Goal: Task Accomplishment & Management: Manage account settings

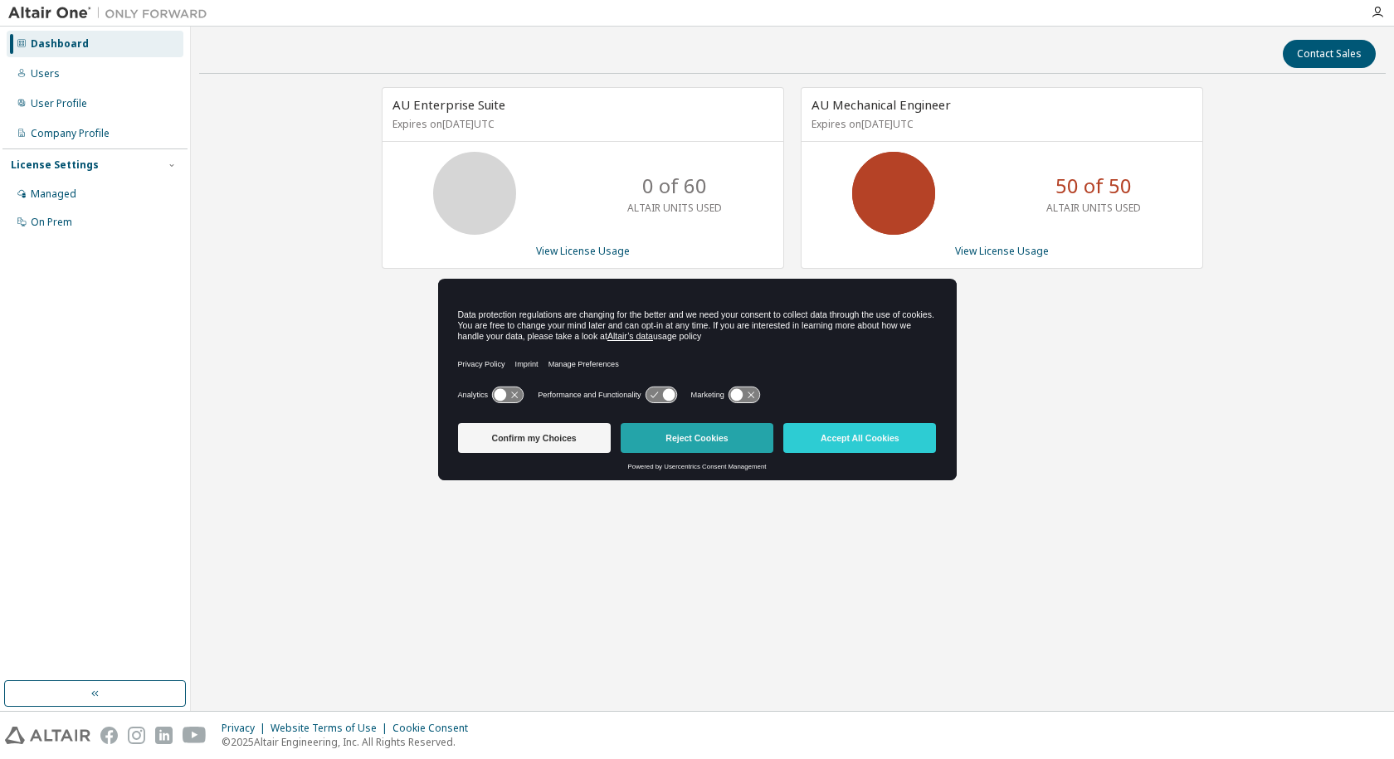
click at [724, 443] on button "Reject Cookies" at bounding box center [697, 438] width 153 height 30
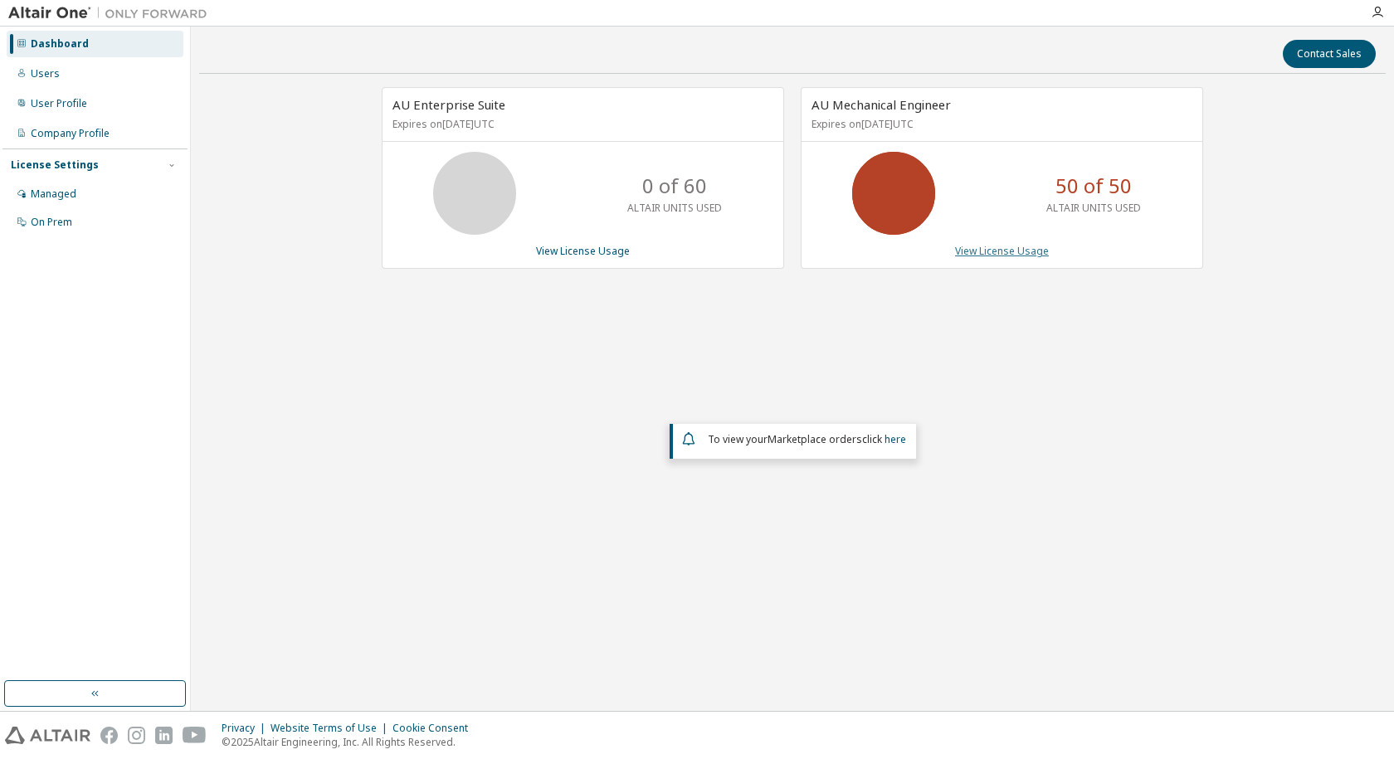
click at [997, 251] on link "View License Usage" at bounding box center [1002, 251] width 94 height 14
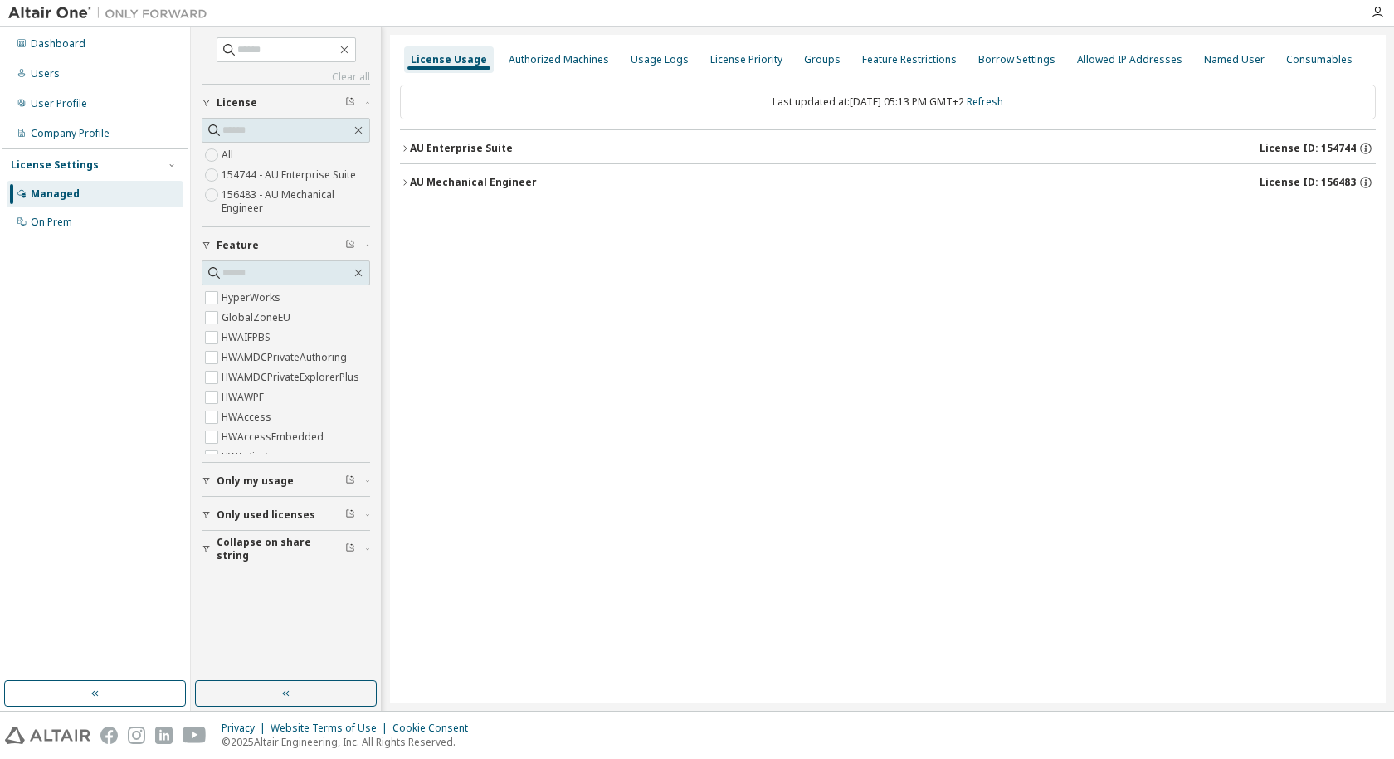
click at [468, 181] on div "AU Mechanical Engineer" at bounding box center [473, 182] width 127 height 13
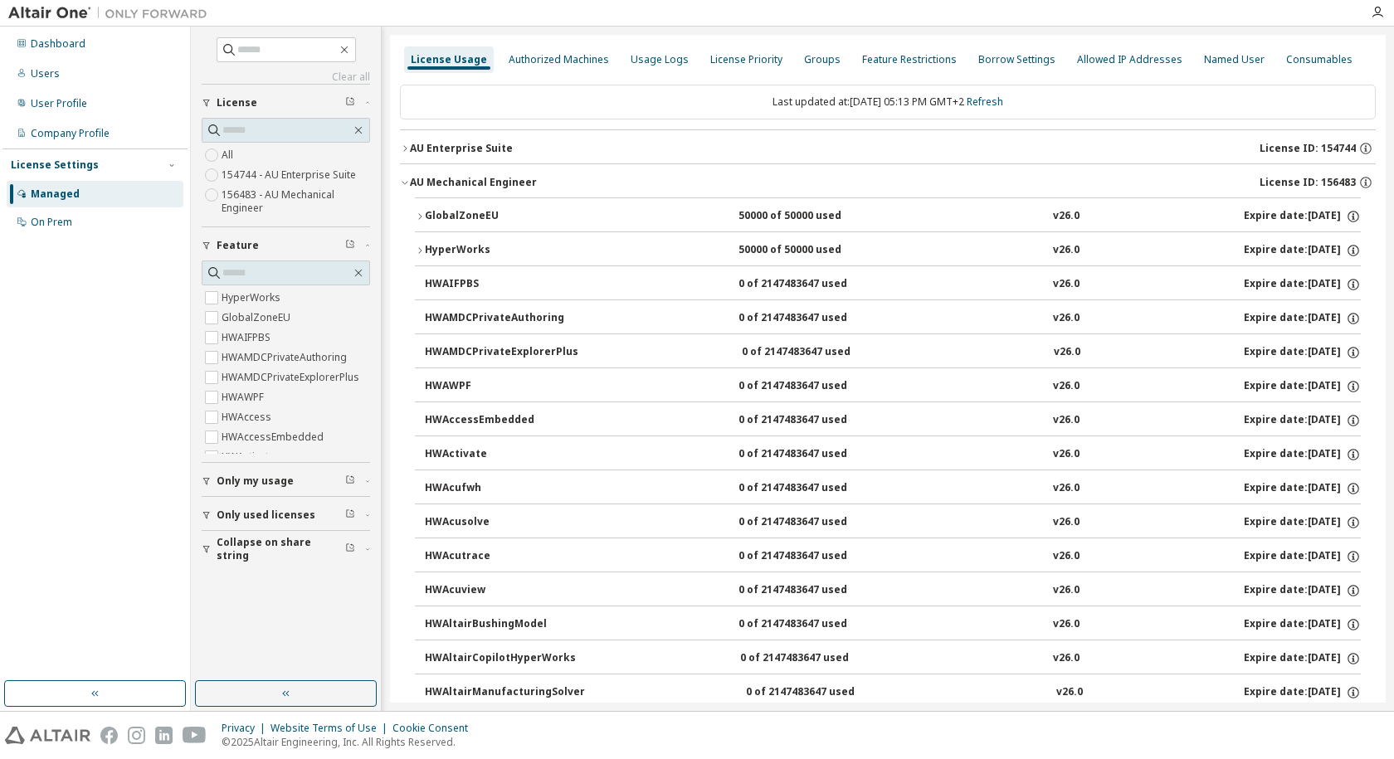
click at [762, 243] on div "50000 of 50000 used" at bounding box center [812, 250] width 149 height 15
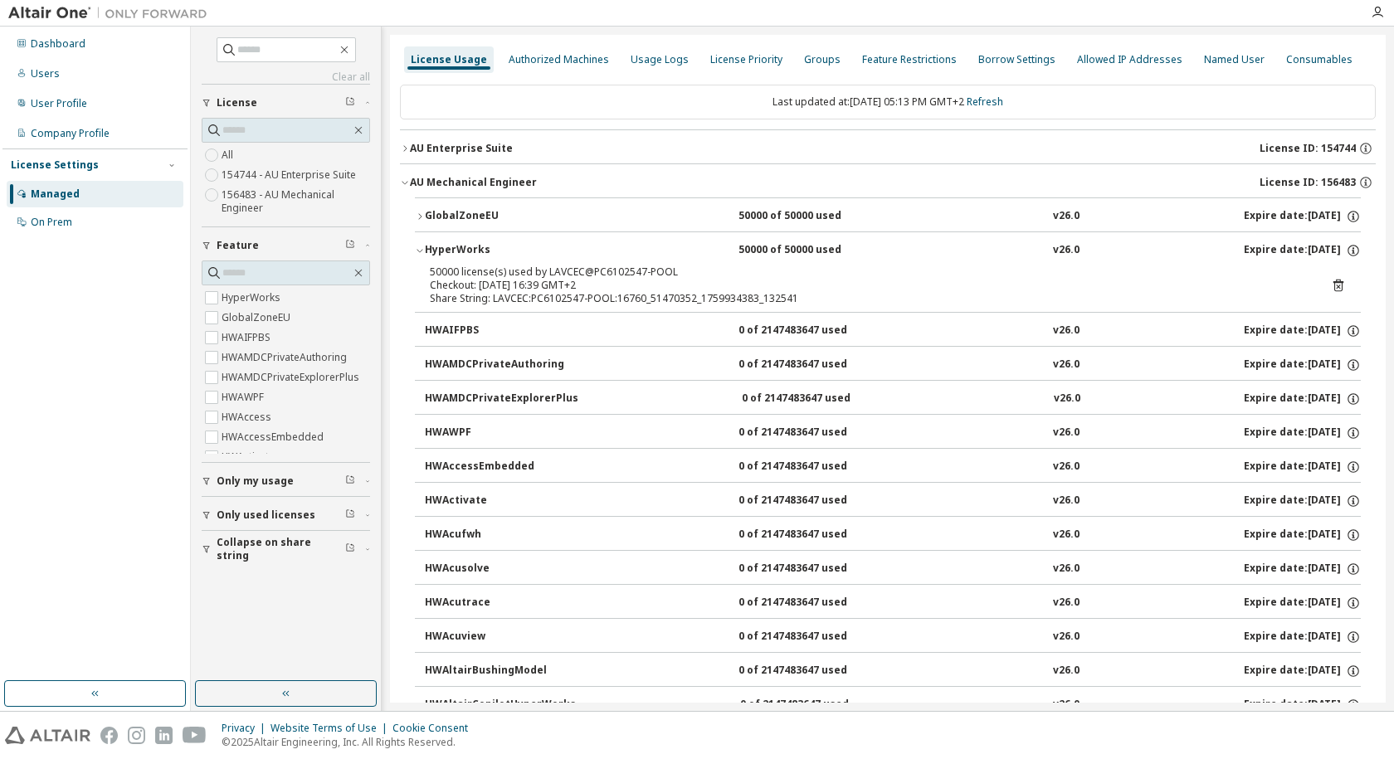
drag, startPoint x: 786, startPoint y: 248, endPoint x: 1208, endPoint y: 270, distance: 422.8
click at [1208, 270] on div "50000 license(s) used by LAVCEC@PC6102547-POOL" at bounding box center [868, 271] width 876 height 13
click at [1331, 285] on icon at bounding box center [1338, 285] width 15 height 15
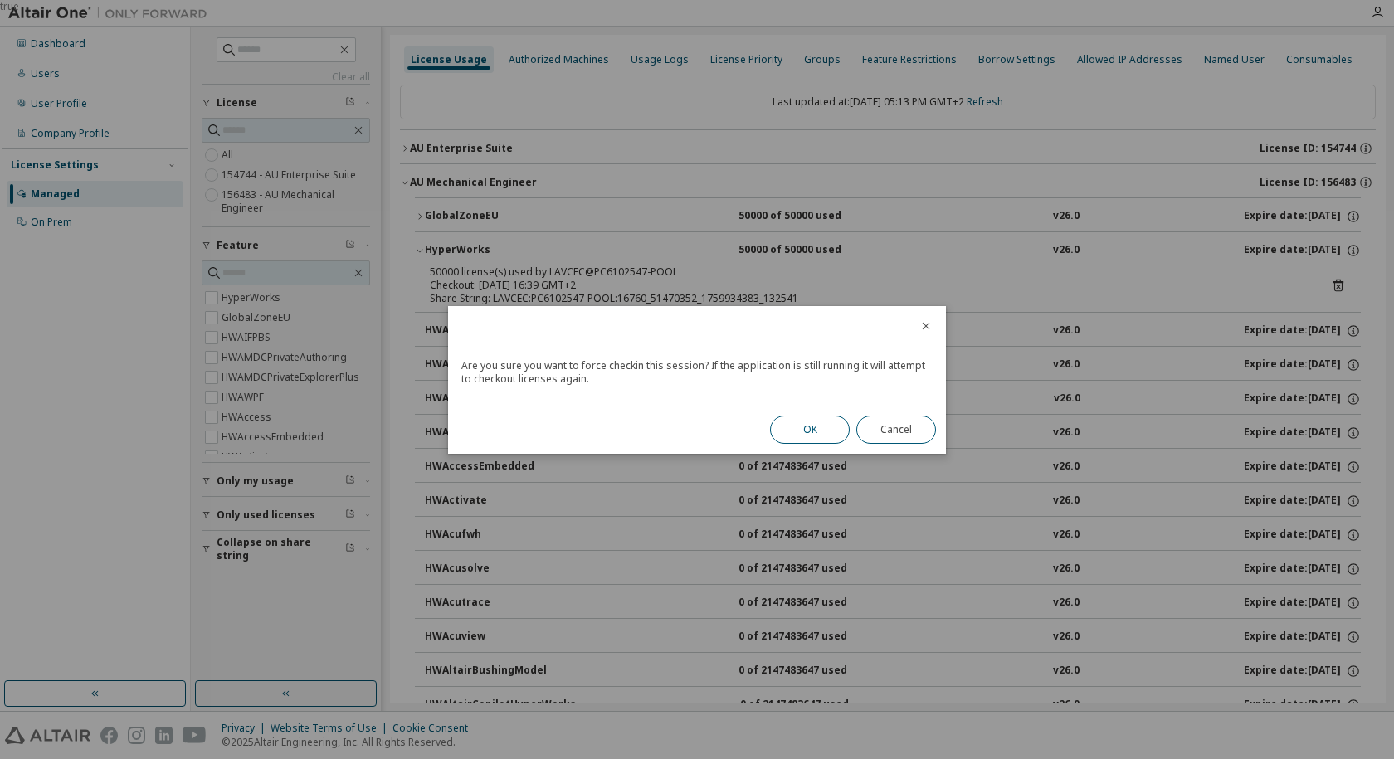
click at [818, 430] on button "OK" at bounding box center [810, 430] width 80 height 28
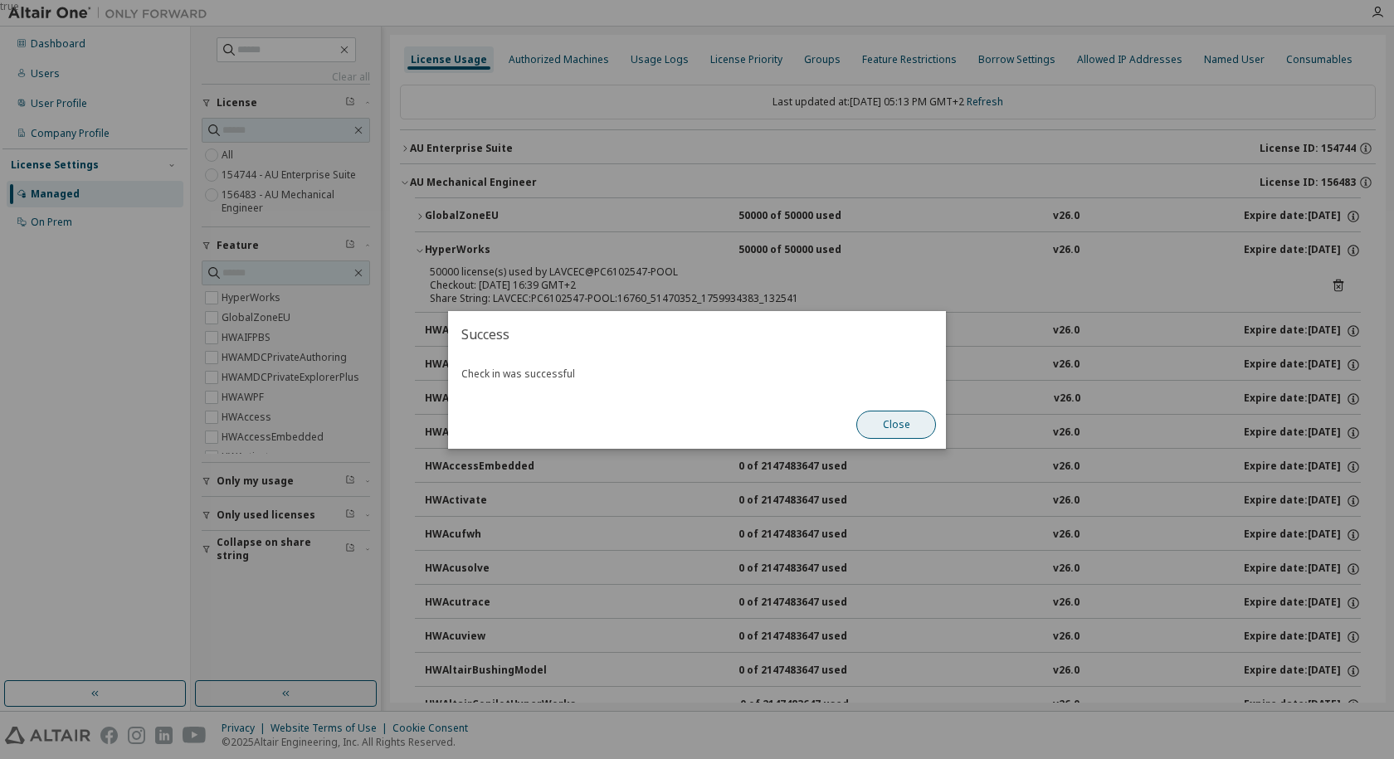
click at [873, 428] on button "Close" at bounding box center [896, 425] width 80 height 28
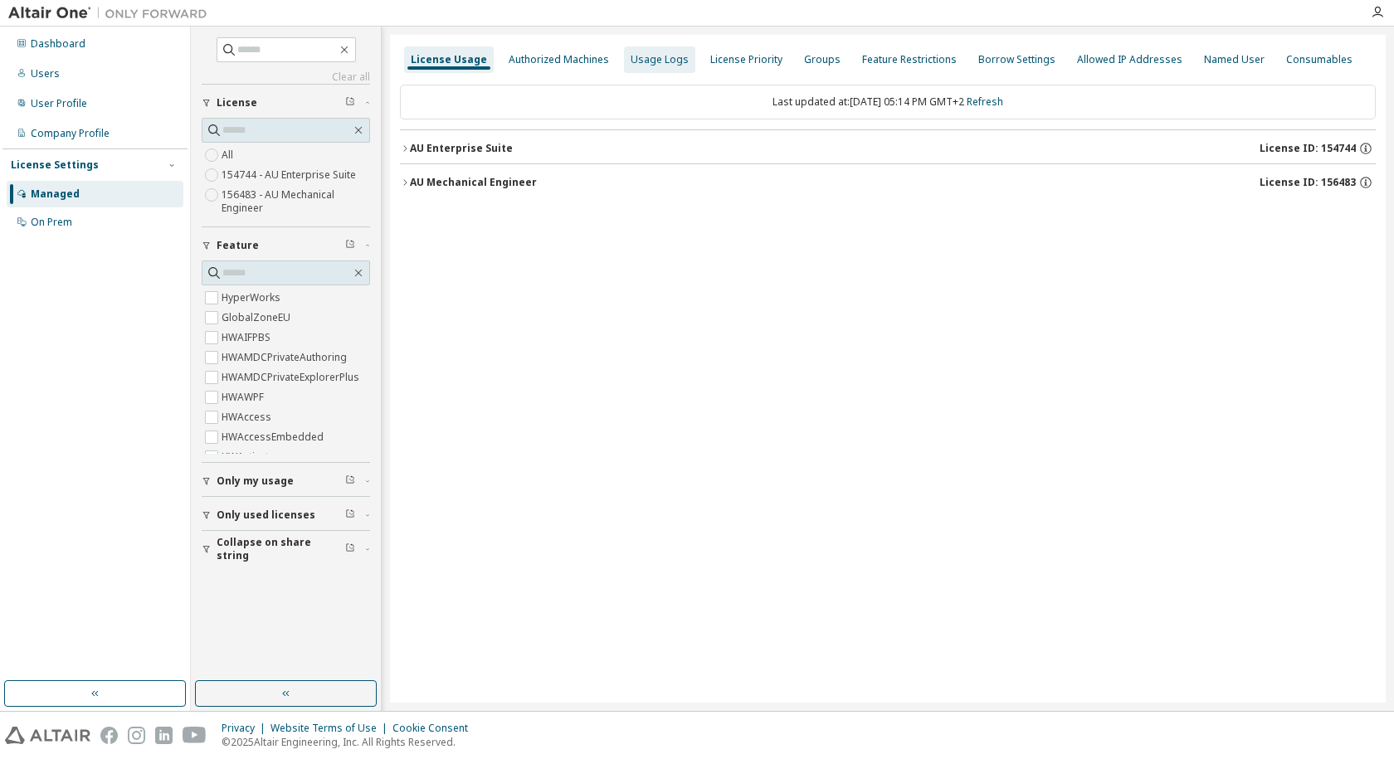
click at [641, 53] on div "Usage Logs" at bounding box center [660, 59] width 58 height 13
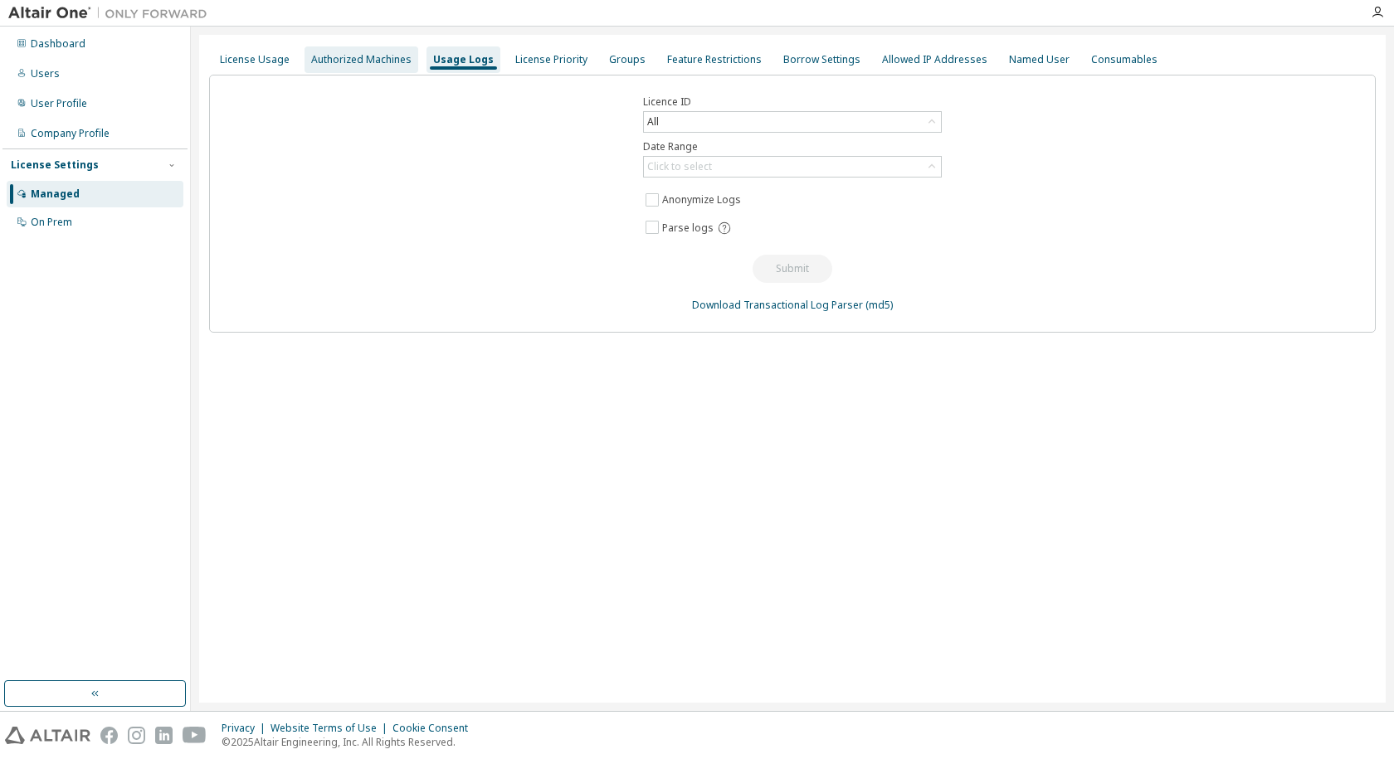
click at [343, 56] on div "Authorized Machines" at bounding box center [361, 59] width 100 height 13
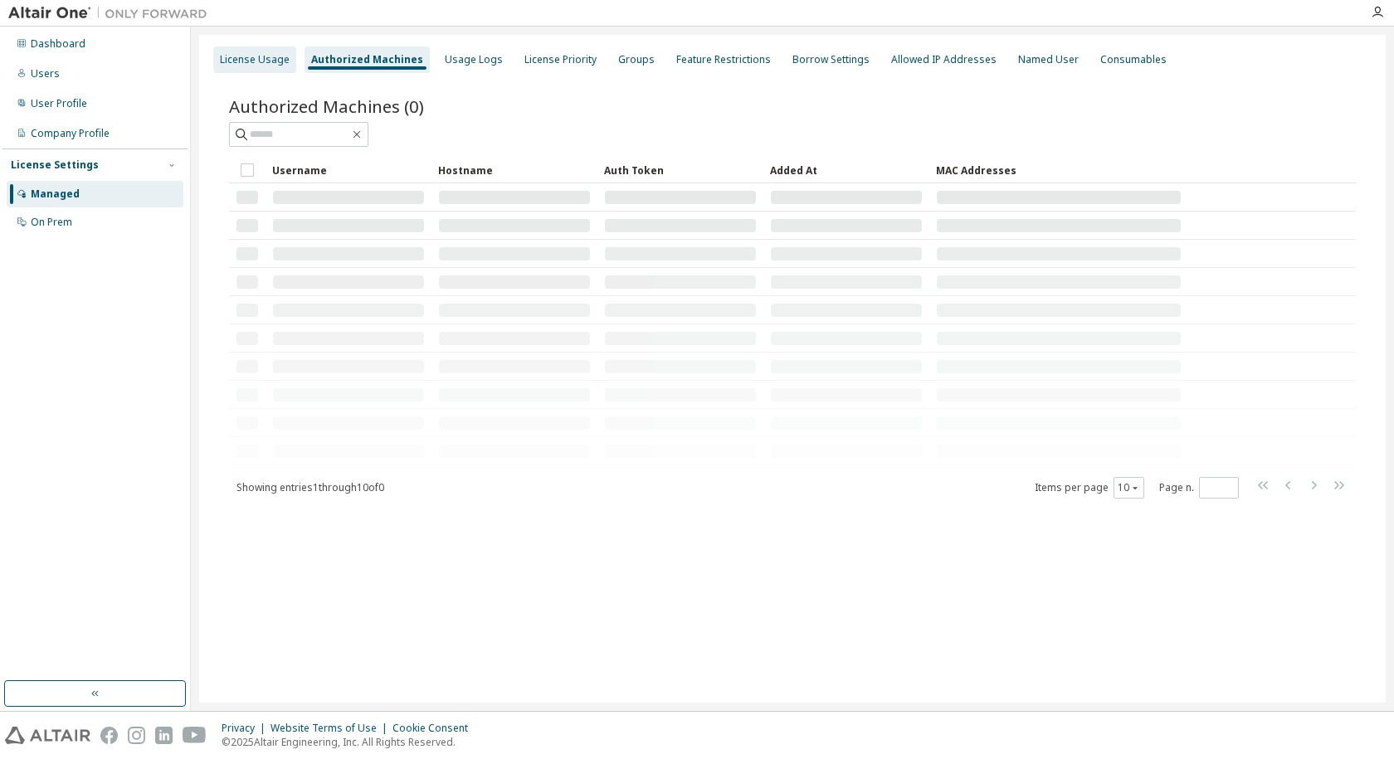
click at [222, 56] on div "License Usage" at bounding box center [255, 59] width 70 height 13
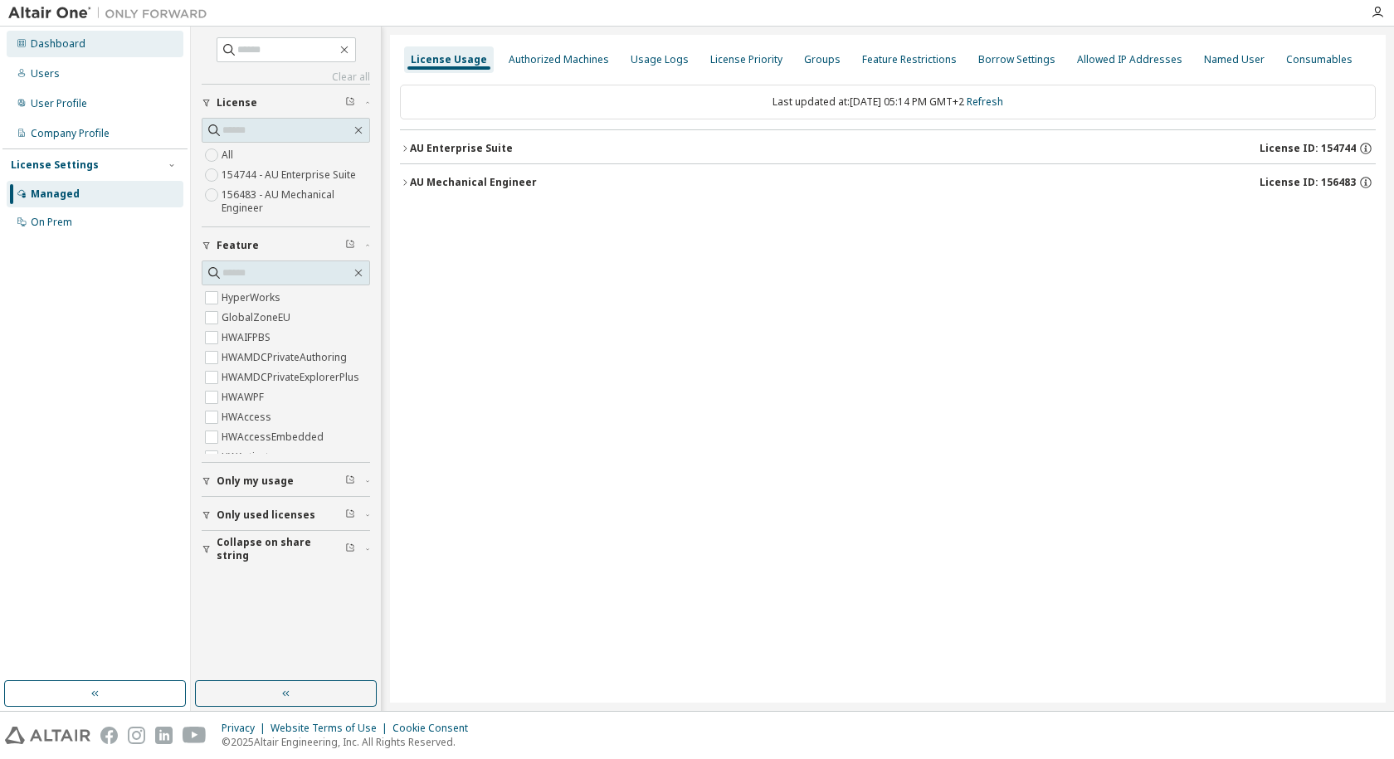
click at [76, 38] on div "Dashboard" at bounding box center [58, 43] width 55 height 13
